Goal: Find contact information: Find contact information

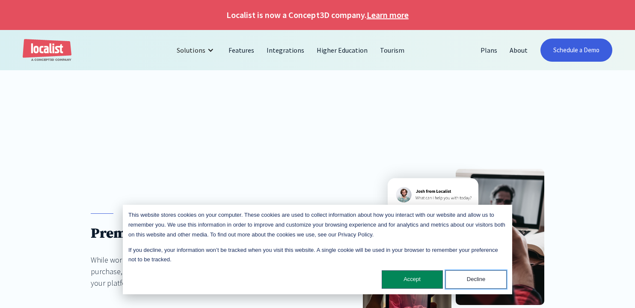
click at [466, 280] on button "Decline" at bounding box center [475, 279] width 61 height 18
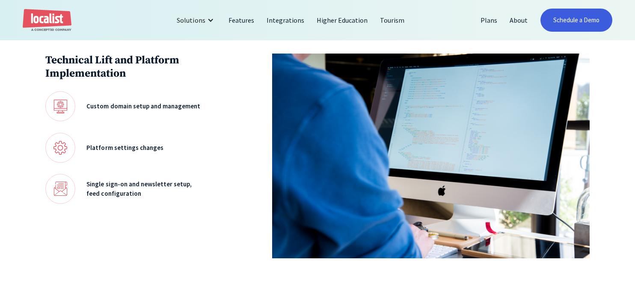
scroll to position [388, 0]
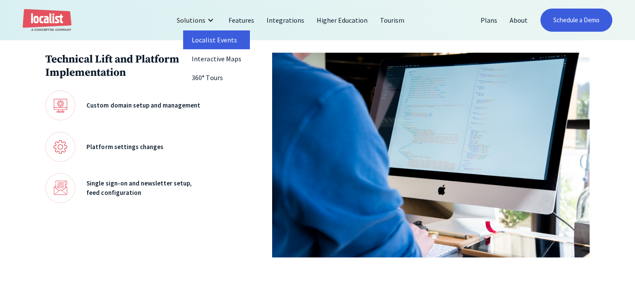
click at [214, 38] on link "Localist Events" at bounding box center [216, 39] width 66 height 19
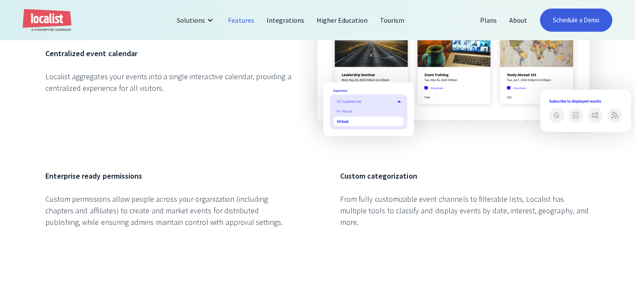
scroll to position [973, 0]
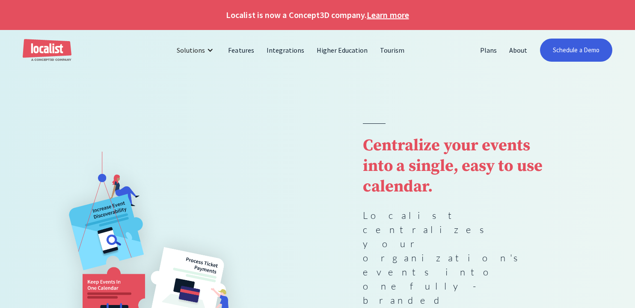
click at [377, 16] on link "Learn more" at bounding box center [388, 15] width 42 height 13
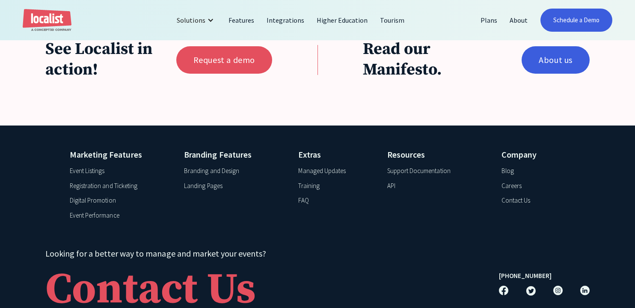
scroll to position [863, 0]
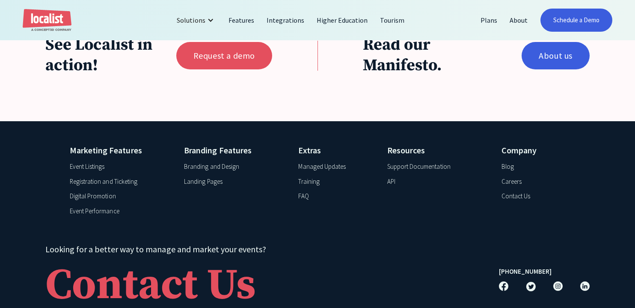
click at [423, 162] on div "Support Documentation" at bounding box center [418, 167] width 63 height 10
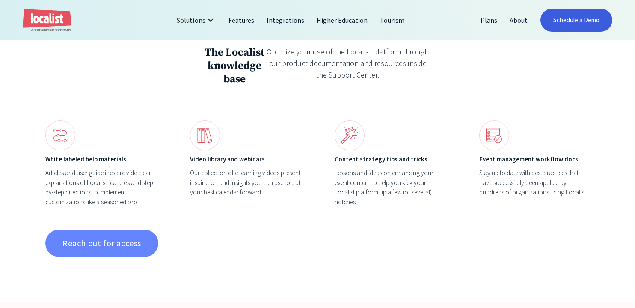
click at [108, 243] on link "Reach out for access" at bounding box center [101, 242] width 113 height 27
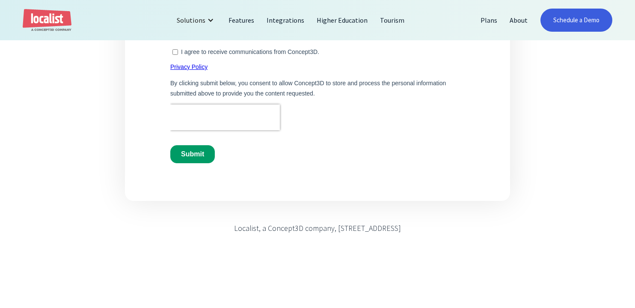
scroll to position [488, 0]
